Goal: Navigation & Orientation: Find specific page/section

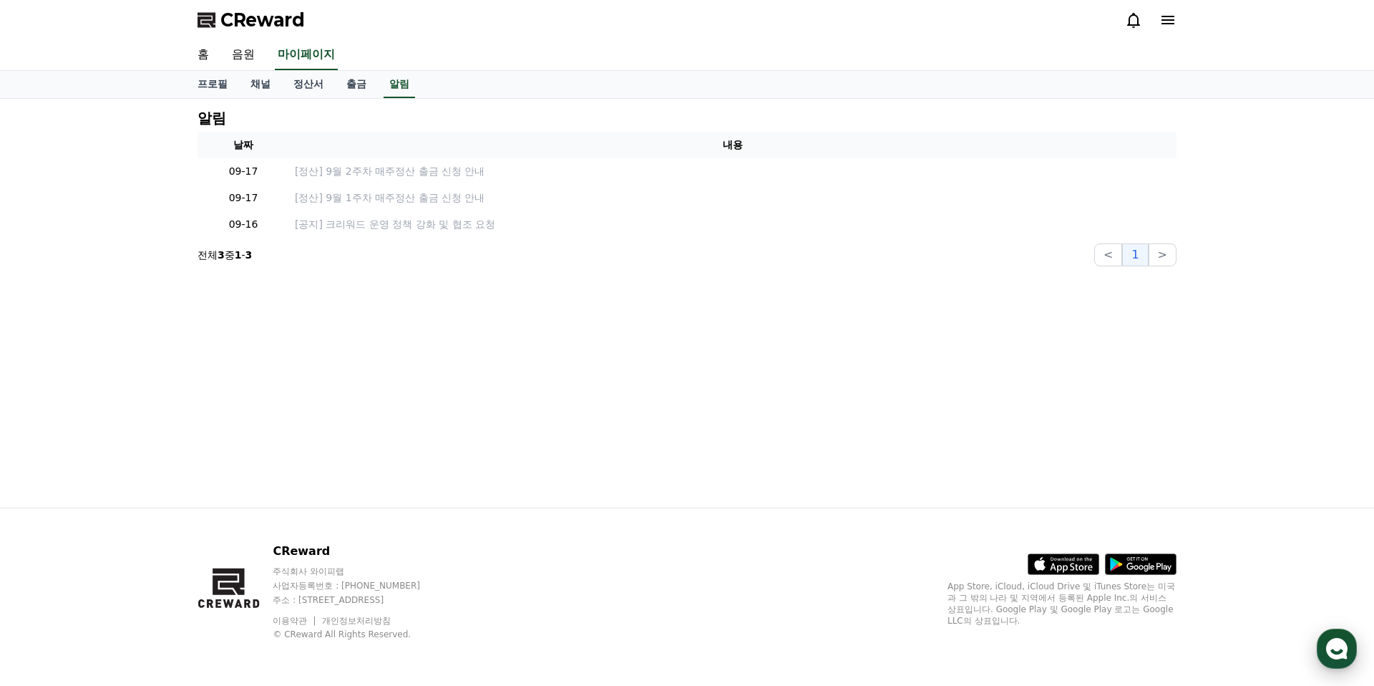
click at [1343, 640] on icon "button" at bounding box center [1337, 649] width 26 height 26
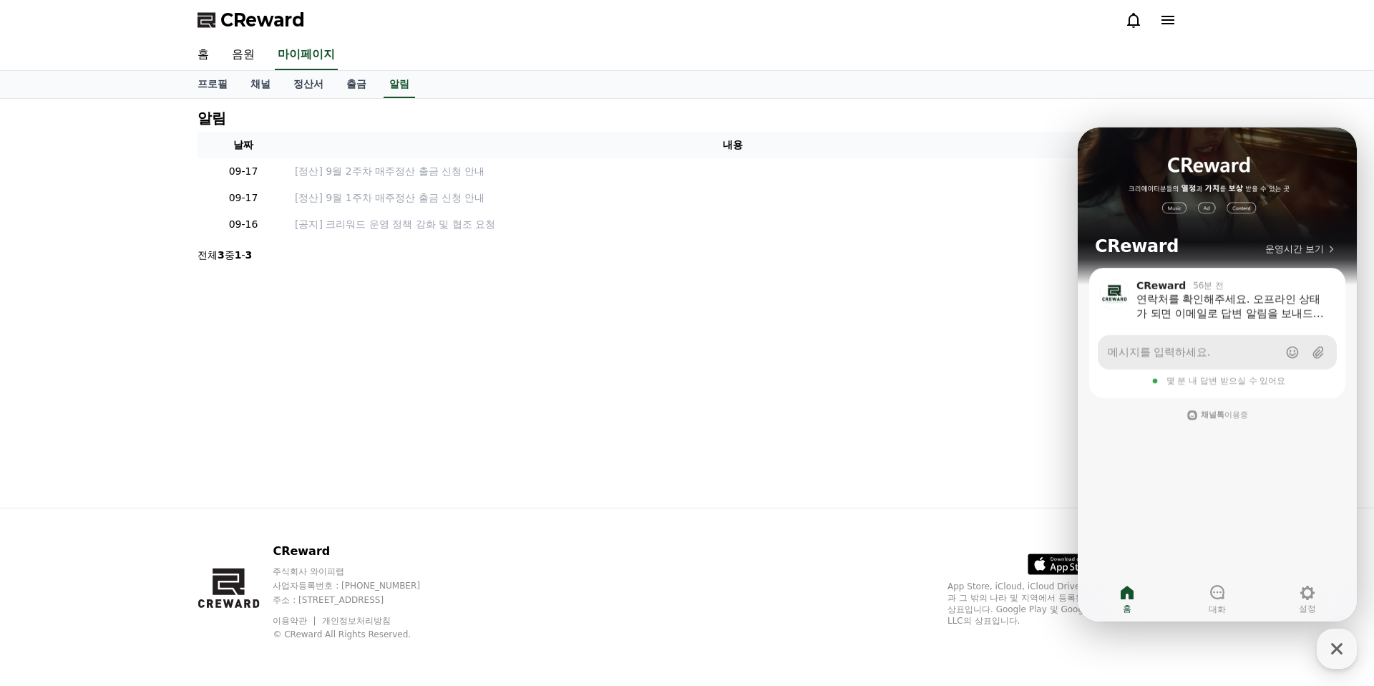
click at [1179, 356] on span "메시지를 입력하세요." at bounding box center [1159, 352] width 102 height 14
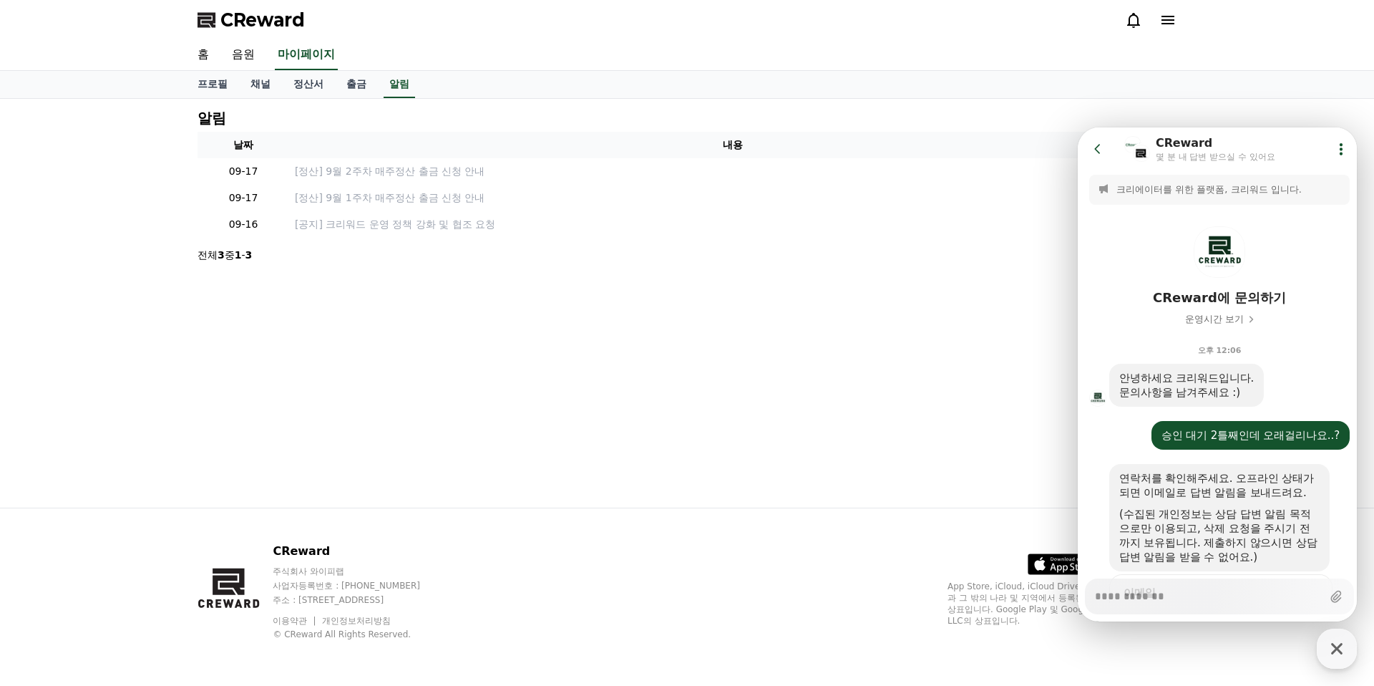
scroll to position [97, 0]
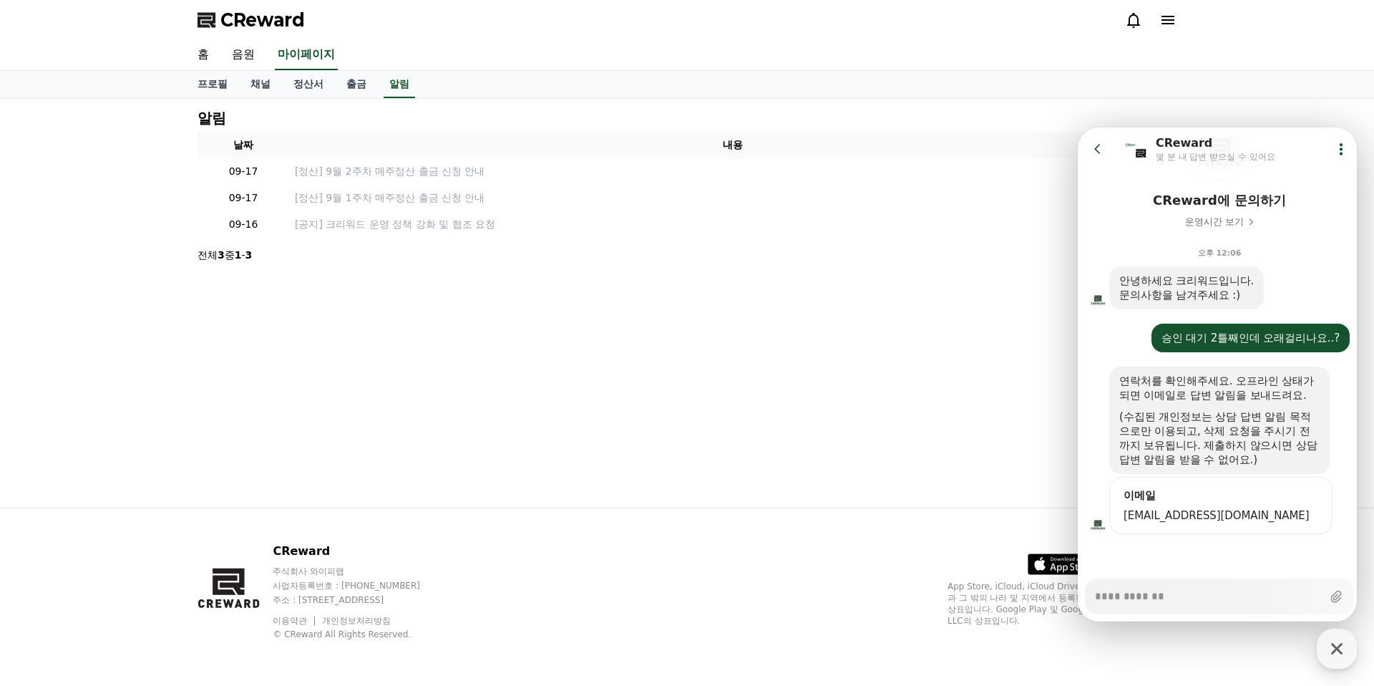
type textarea "*"
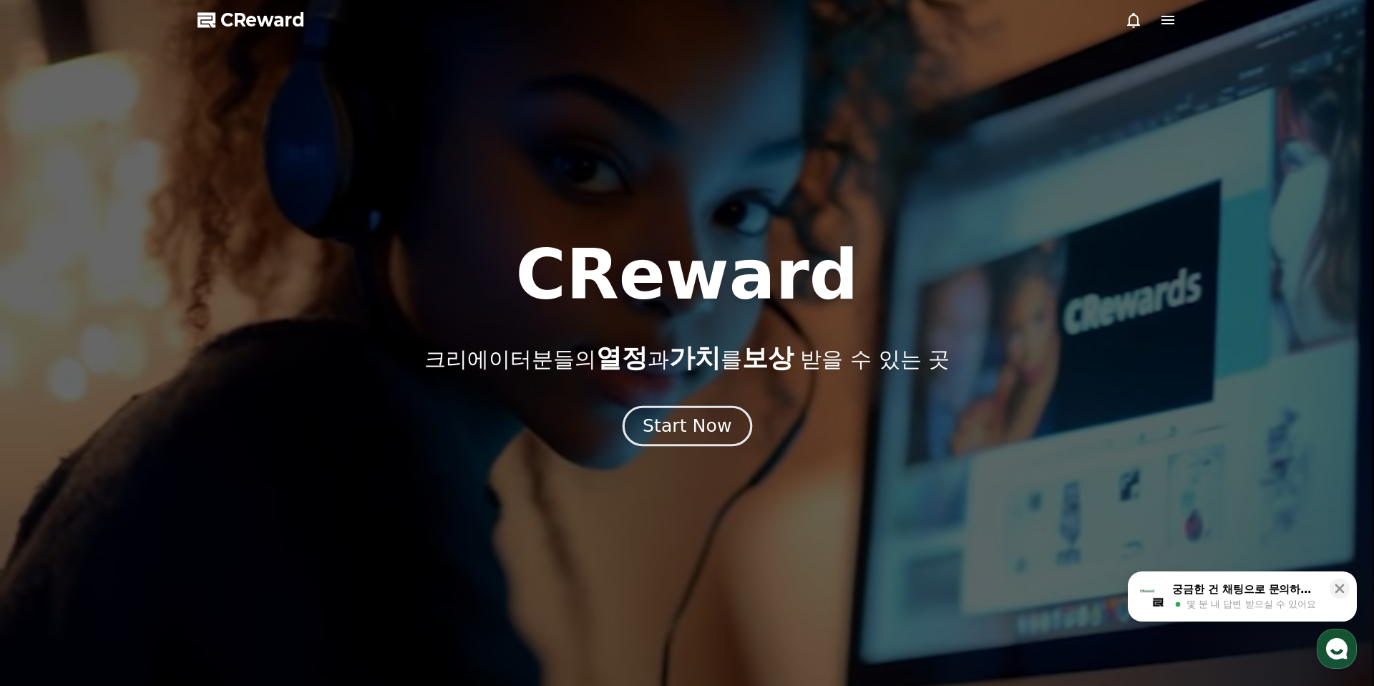
click at [734, 441] on button "Start Now" at bounding box center [687, 426] width 130 height 41
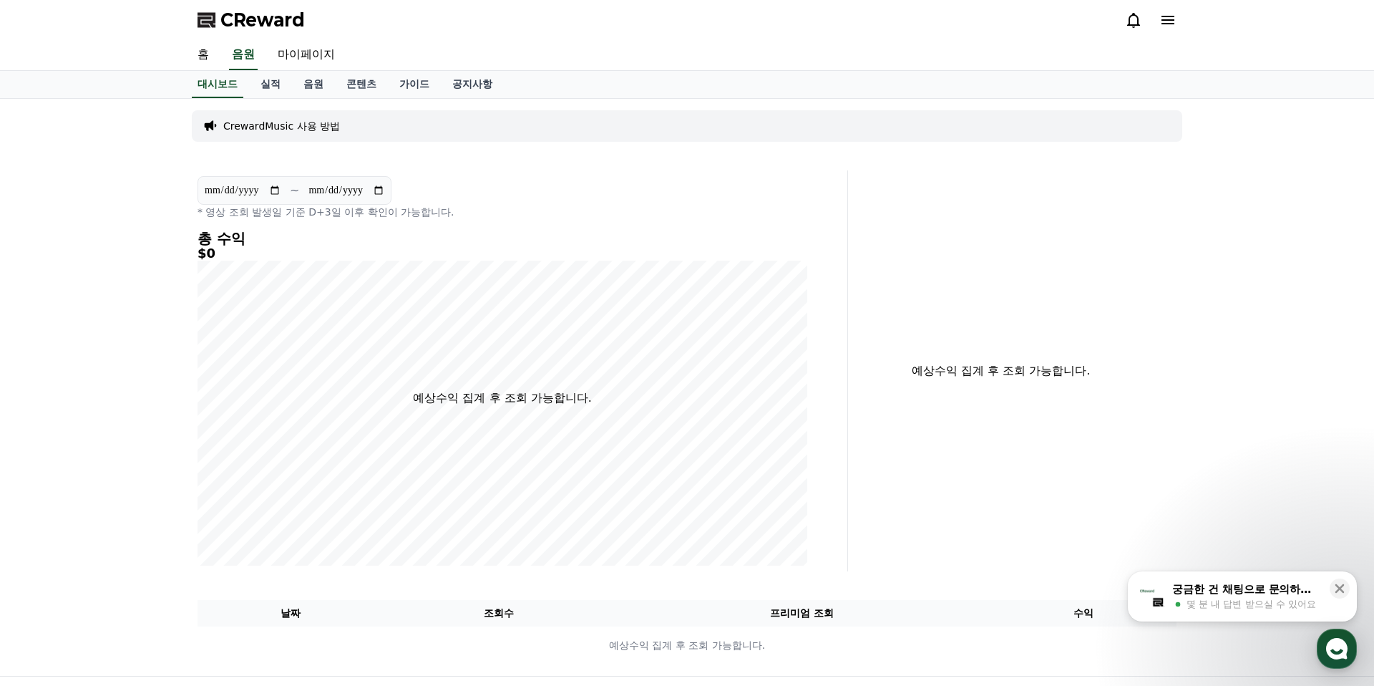
click at [1245, 608] on span "몇 분 내 답변 받으실 수 있어요" at bounding box center [1252, 604] width 130 height 13
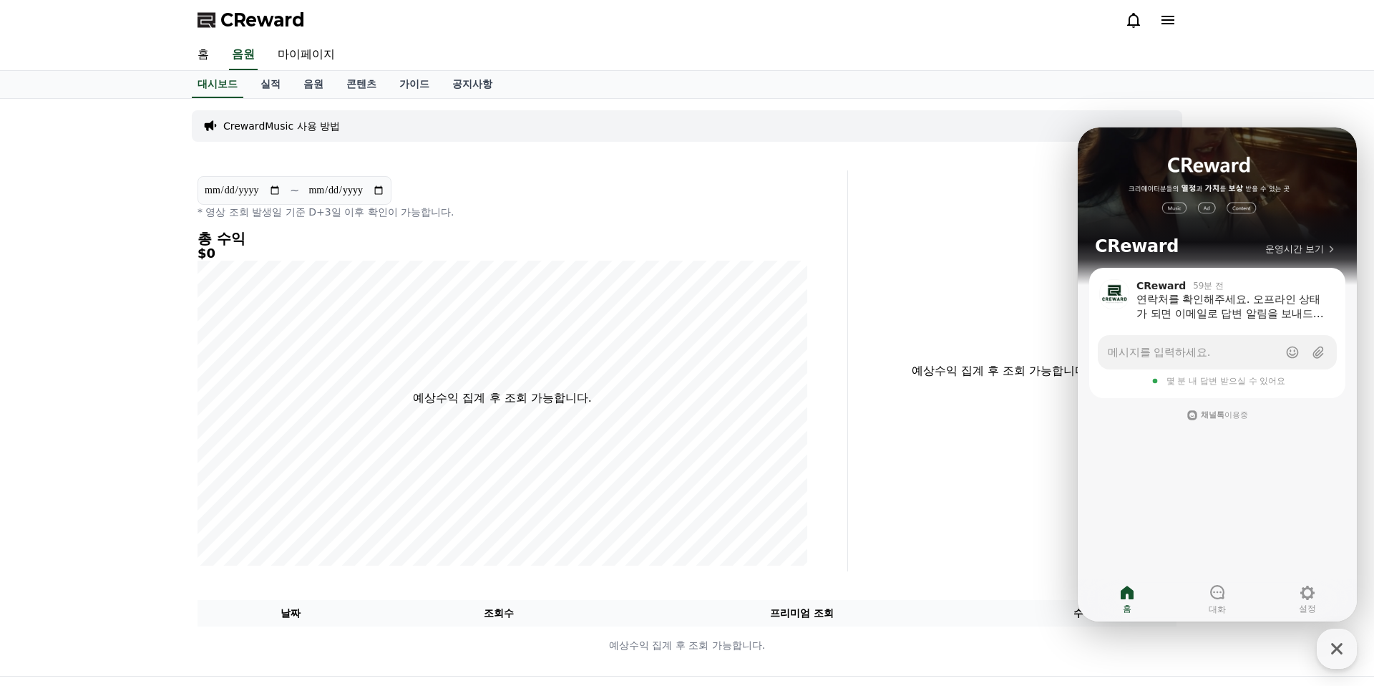
click at [729, 255] on h5 "$0" at bounding box center [503, 253] width 610 height 14
drag, startPoint x: 900, startPoint y: 195, endPoint x: 1036, endPoint y: 247, distance: 145.4
click at [901, 195] on div "예상수익 집계 후 조회 가능합니다." at bounding box center [1018, 370] width 328 height 401
drag, startPoint x: 1342, startPoint y: 651, endPoint x: 1338, endPoint y: 636, distance: 14.8
click at [1342, 650] on icon "button" at bounding box center [1337, 649] width 26 height 26
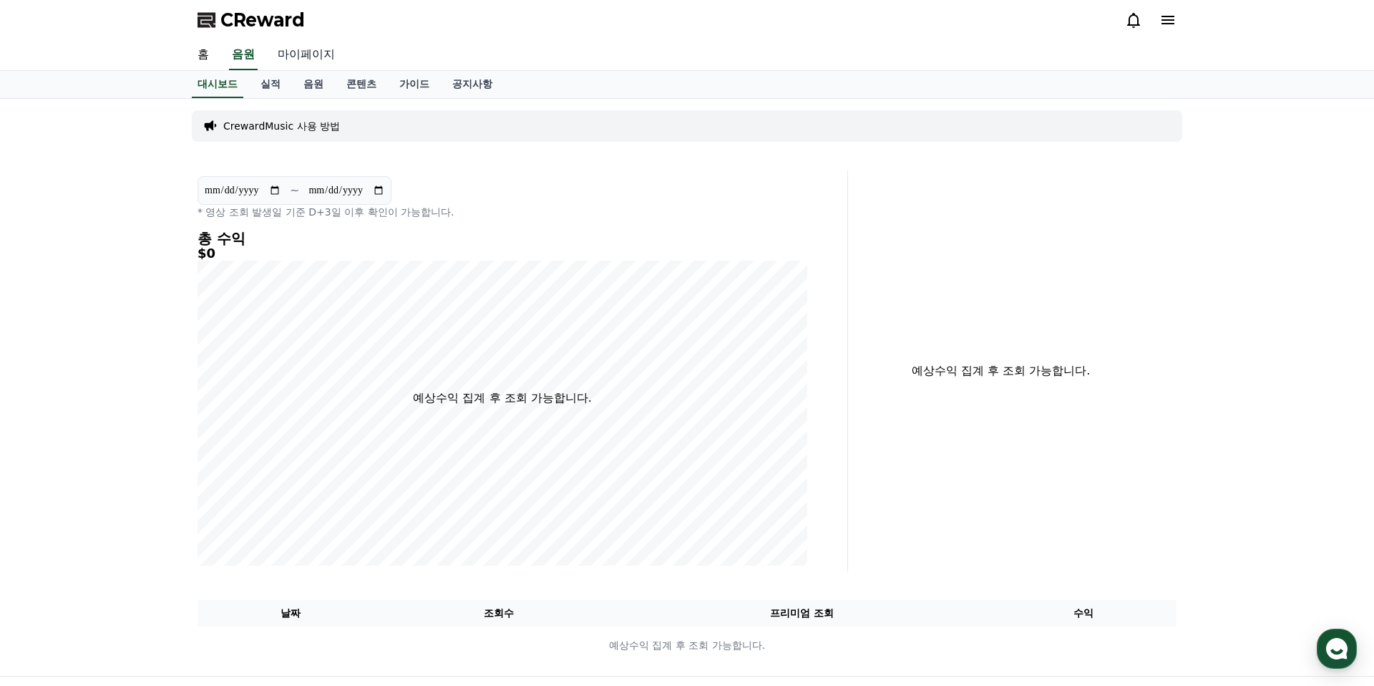
click at [315, 56] on link "마이페이지" at bounding box center [306, 55] width 80 height 30
select select "**********"
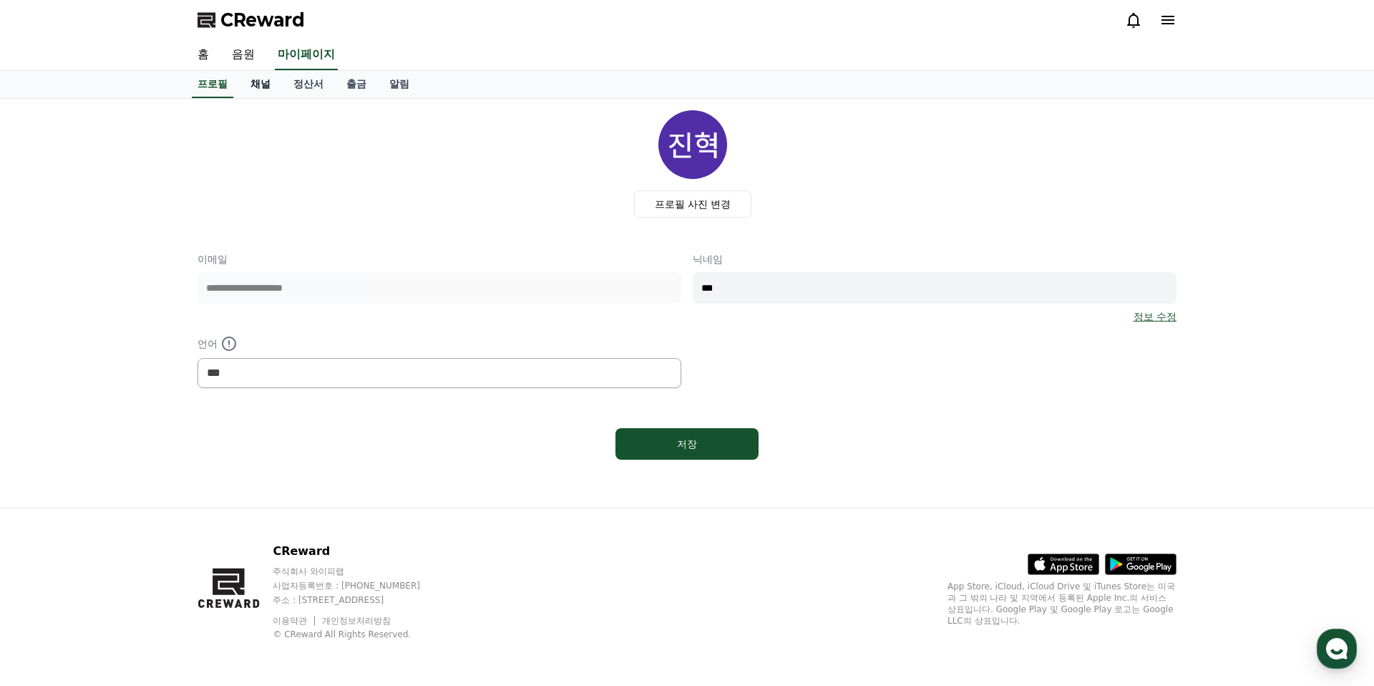
click at [264, 84] on link "채널" at bounding box center [260, 84] width 43 height 27
